Goal: Task Accomplishment & Management: Manage account settings

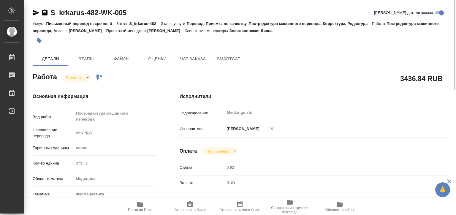
click at [150, 208] on span "Папка на Drive" at bounding box center [140, 210] width 24 height 4
drag, startPoint x: 84, startPoint y: 72, endPoint x: 84, endPoint y: 77, distance: 4.7
click at [84, 73] on div "Работа В работе inProgress Работа включена в последовательность" at bounding box center [94, 76] width 123 height 11
click at [84, 77] on body "🙏 .cls-1 fill:#fff; AWATERA [PERSON_NAME] 0 Чаты График Выйти S_krkarus-482-WK-…" at bounding box center [228, 107] width 456 height 215
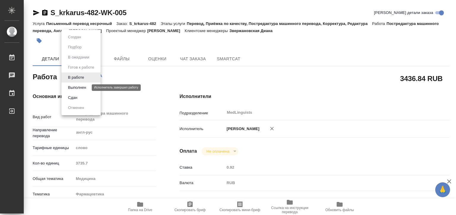
click at [84, 87] on button "Выполнен" at bounding box center [77, 87] width 22 height 7
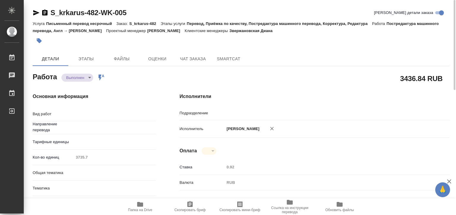
type textarea "x"
type textarea "Постредактура машинного перевода"
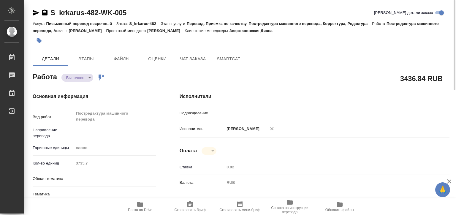
type textarea "x"
type input "англ-рус"
type textarea "x"
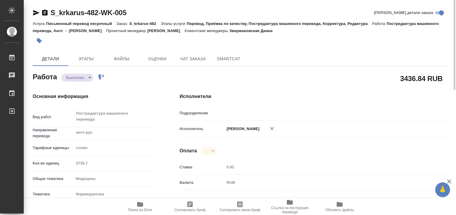
type textarea "x"
type input "MedLinguists"
type textarea "x"
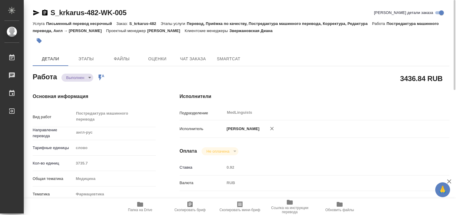
type textarea "x"
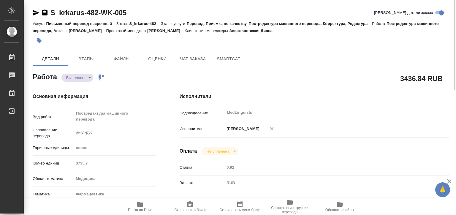
type textarea "x"
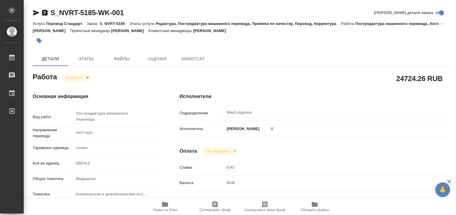
type textarea "x"
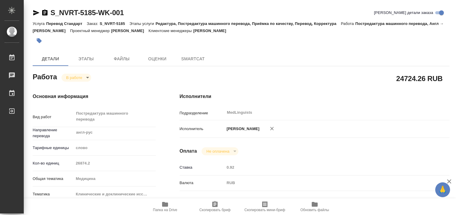
type textarea "x"
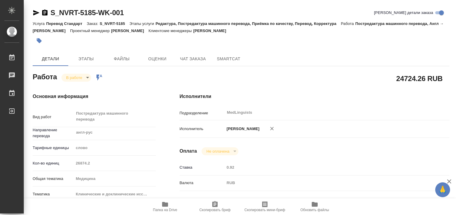
type textarea "x"
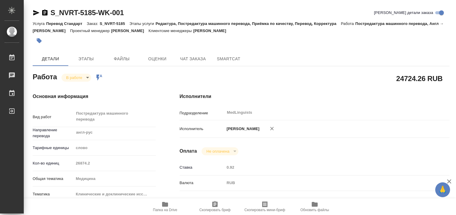
type textarea "x"
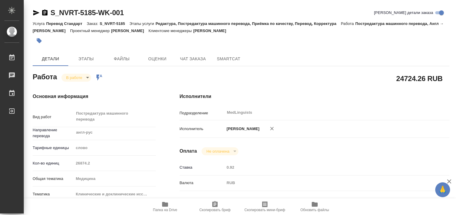
type textarea "x"
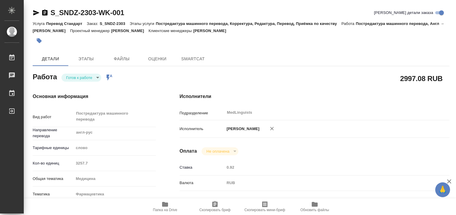
type textarea "x"
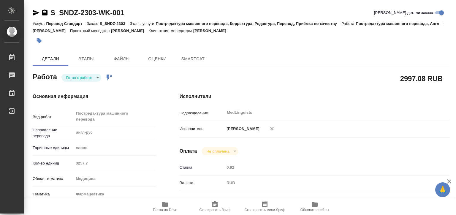
type textarea "x"
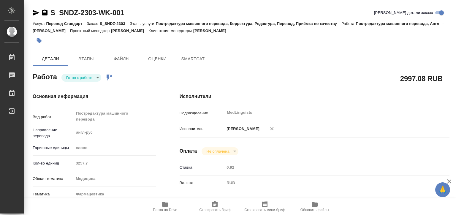
type textarea "x"
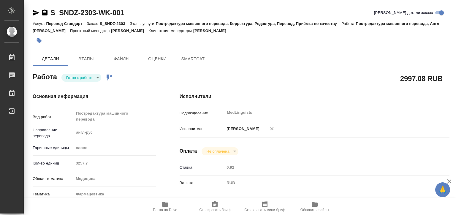
type textarea "x"
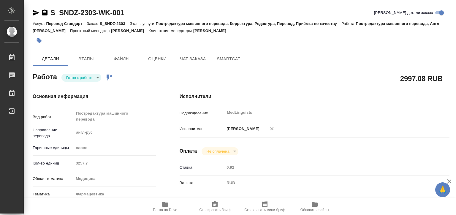
type textarea "x"
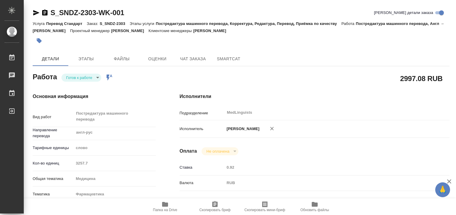
type textarea "x"
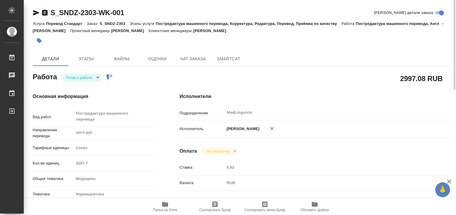
click at [44, 14] on icon "button" at bounding box center [44, 12] width 7 height 7
click at [98, 75] on body "🙏 .cls-1 fill:#fff; AWATERA Matveeva Elena Работы 0 Чаты График Выйти S_SNDZ-23…" at bounding box center [228, 107] width 456 height 215
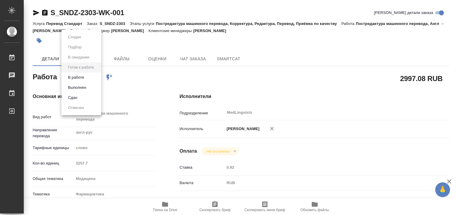
click at [87, 80] on li "В работе" at bounding box center [81, 77] width 40 height 10
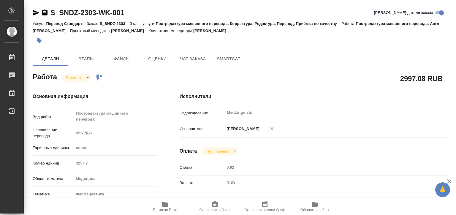
type textarea "x"
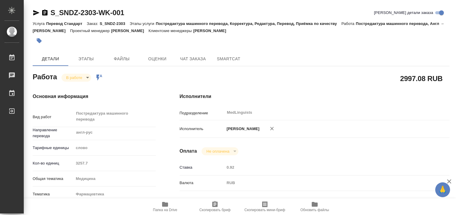
type textarea "x"
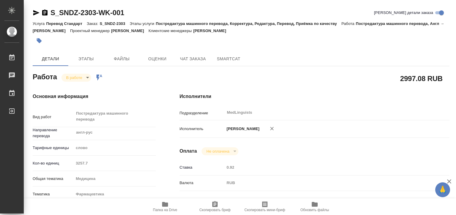
type textarea "x"
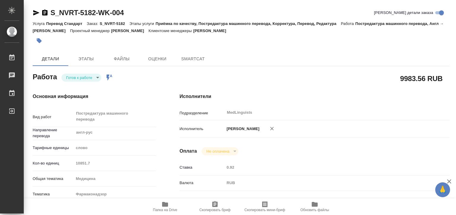
type textarea "x"
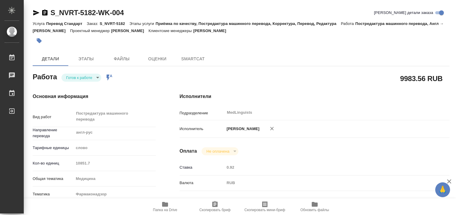
type textarea "x"
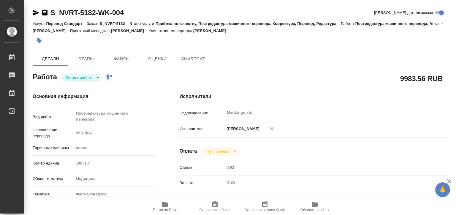
type textarea "x"
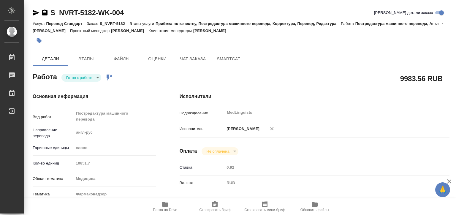
type textarea "x"
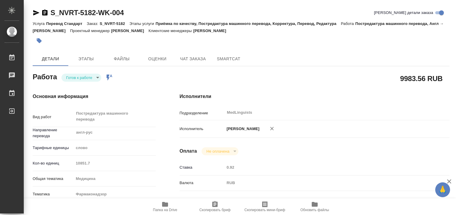
type textarea "x"
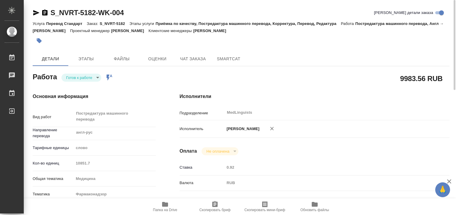
click at [45, 12] on icon "button" at bounding box center [44, 12] width 5 height 6
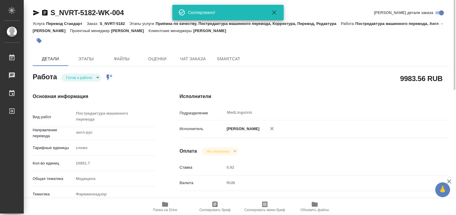
scroll to position [89, 0]
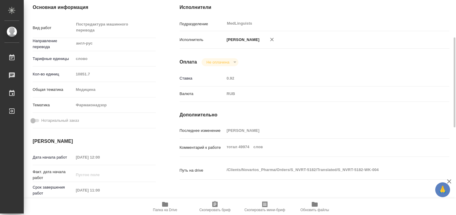
click at [56, 188] on div "Срок завершения работ 11.09.2025 11:00" at bounding box center [94, 190] width 123 height 12
